Goal: Task Accomplishment & Management: Manage account settings

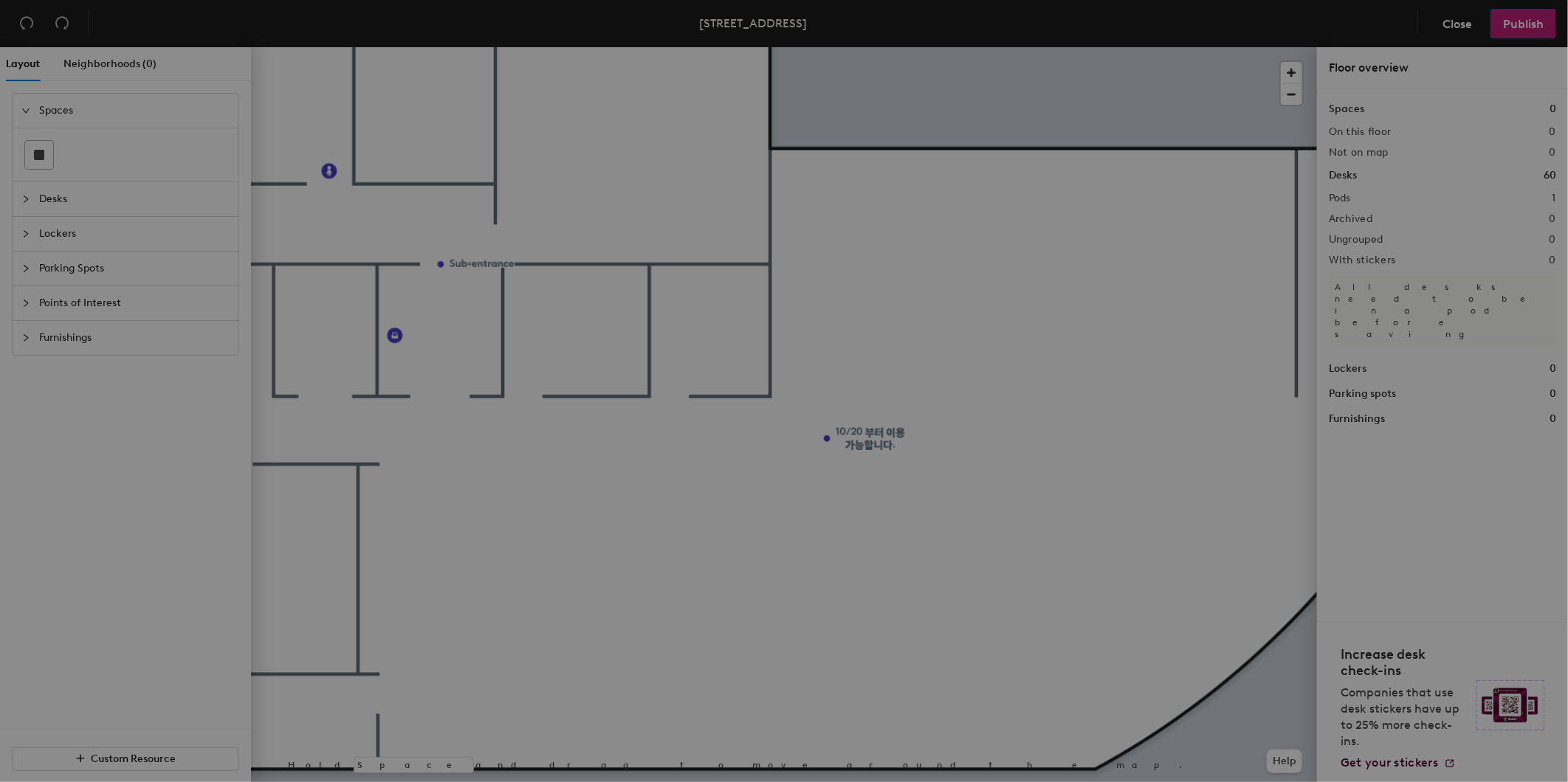
click at [874, 440] on div "Recover unsaved changes? You have unsaved changes. Would you like to discard th…" at bounding box center [784, 391] width 1568 height 782
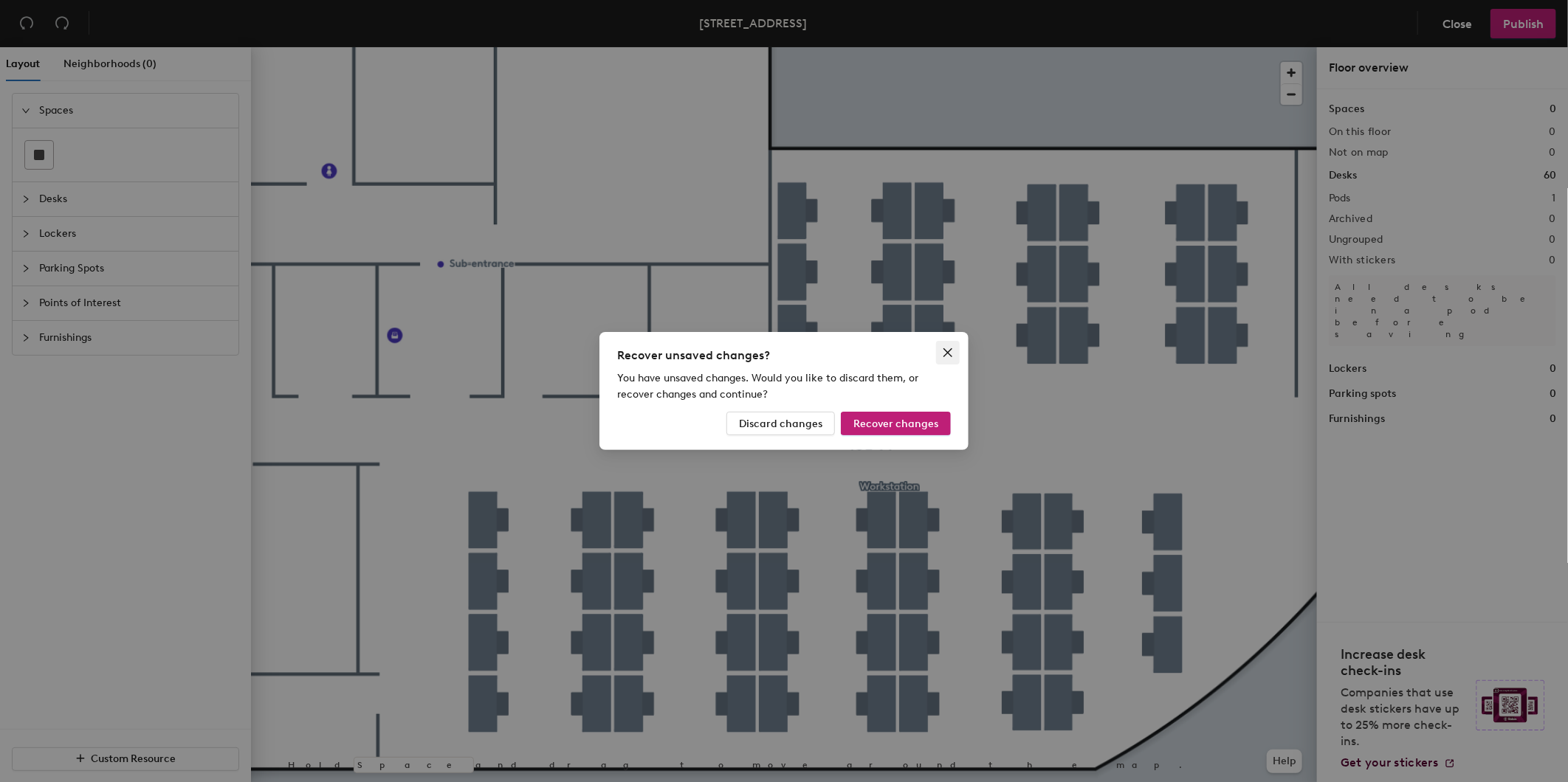
click at [950, 350] on icon "close" at bounding box center [947, 352] width 11 height 11
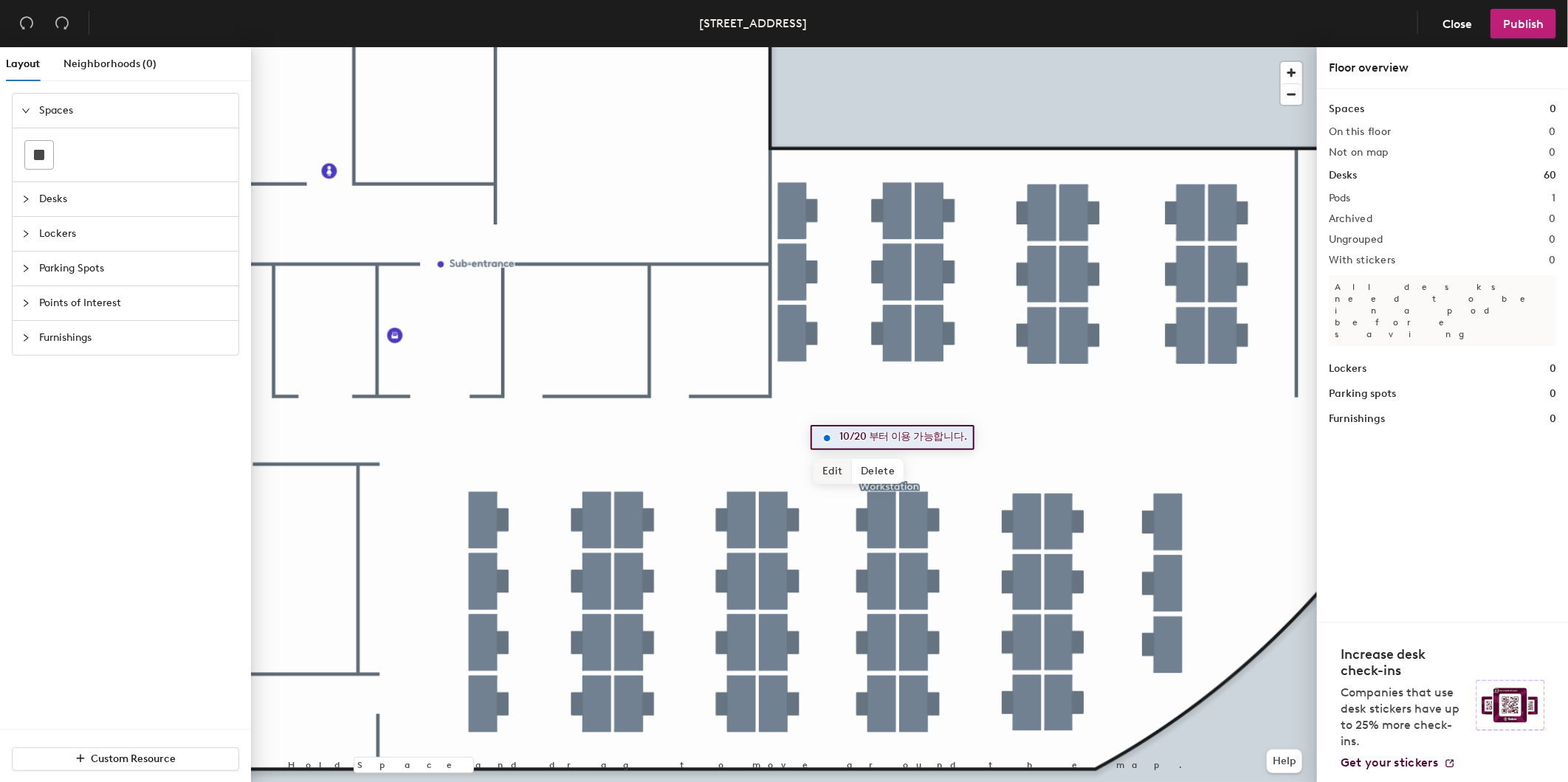
click at [838, 470] on span "Edit" at bounding box center [833, 471] width 38 height 25
click at [857, 438] on input "10/20 부터 이용 가능합니다." at bounding box center [895, 437] width 119 height 20
type input "10/27 부터 이용 가능합니다."
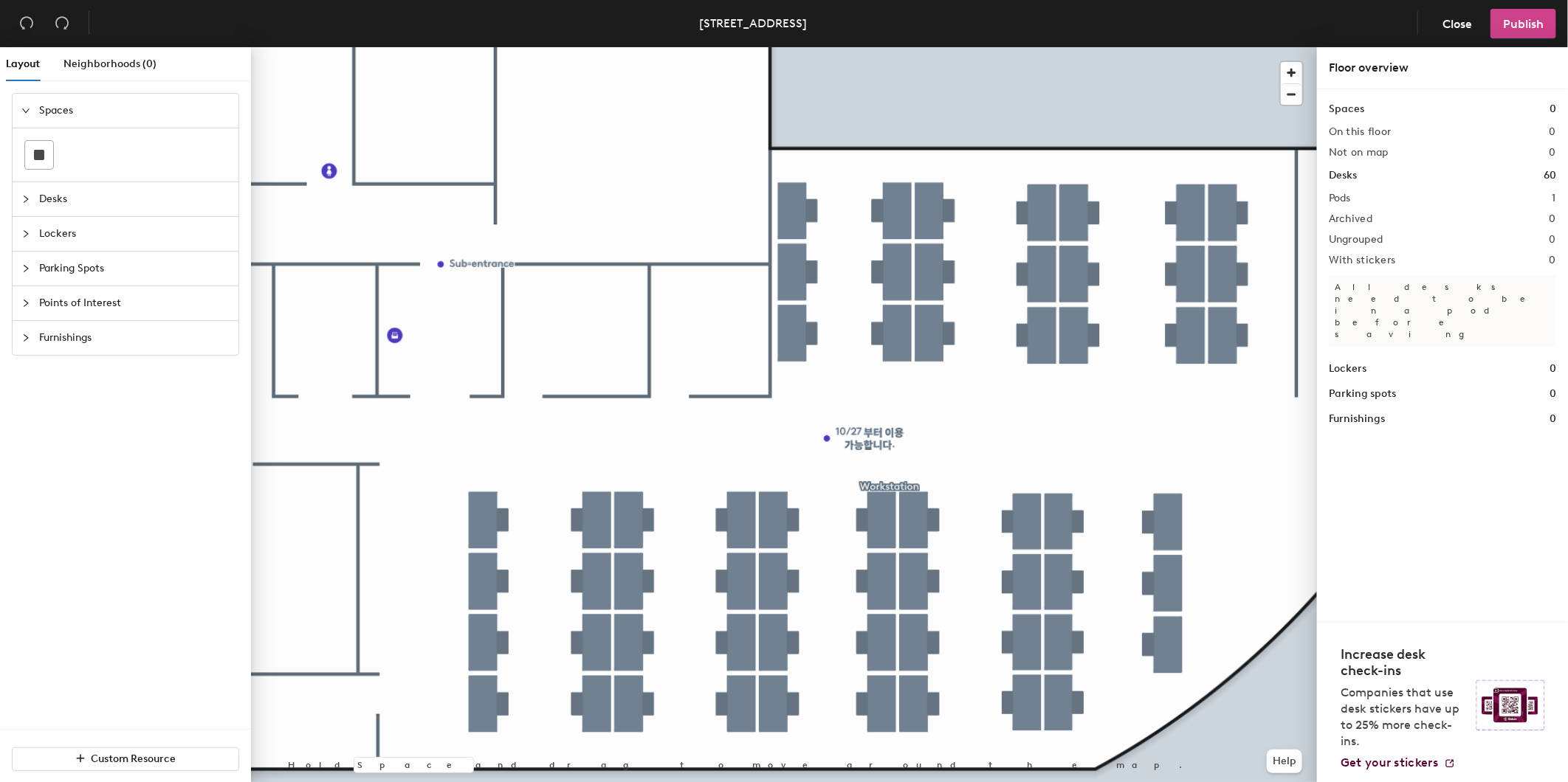
click at [1506, 20] on span "Publish" at bounding box center [1524, 24] width 41 height 14
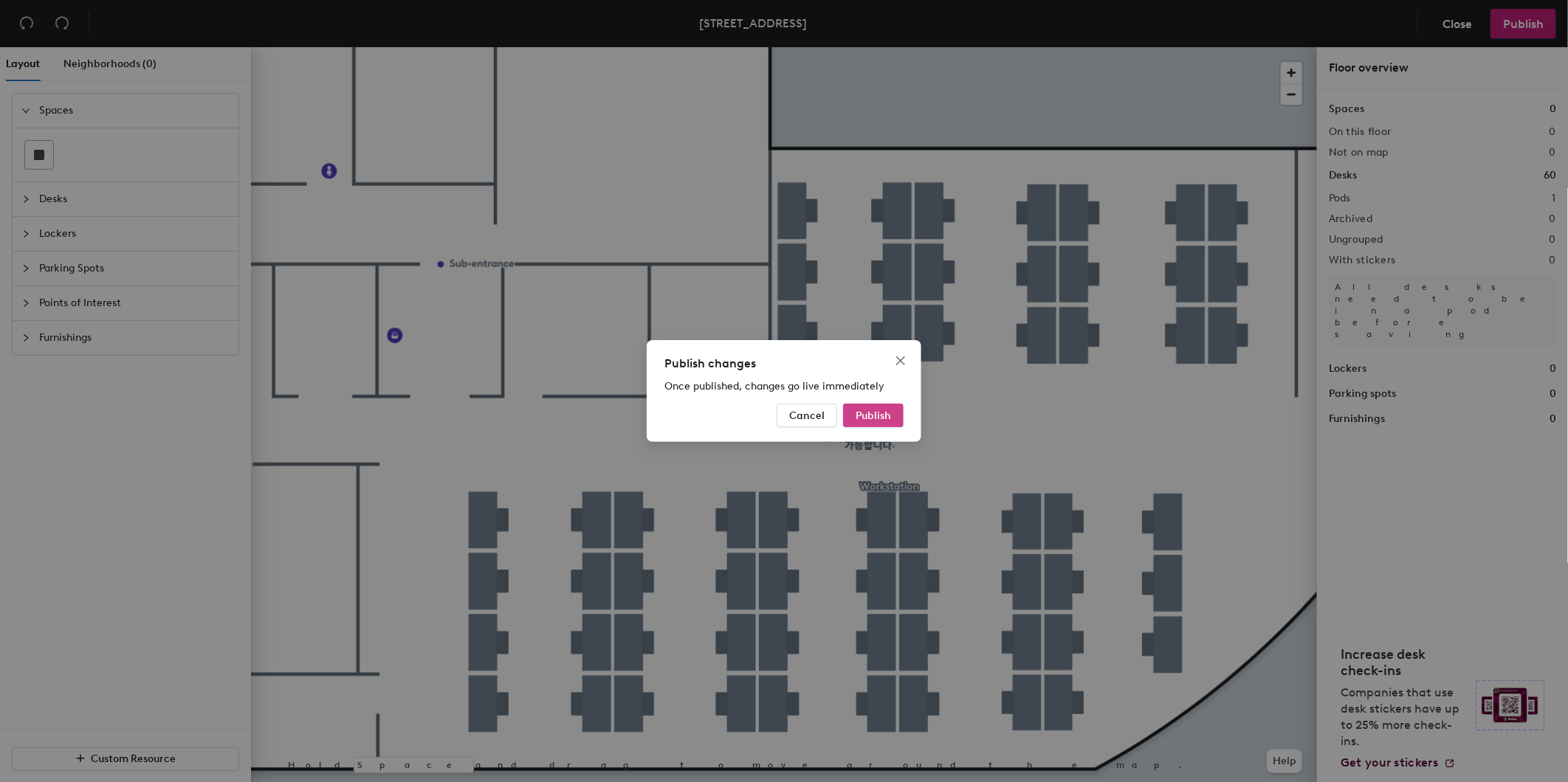
click at [862, 416] on span "Publish" at bounding box center [873, 416] width 35 height 12
